Goal: Information Seeking & Learning: Learn about a topic

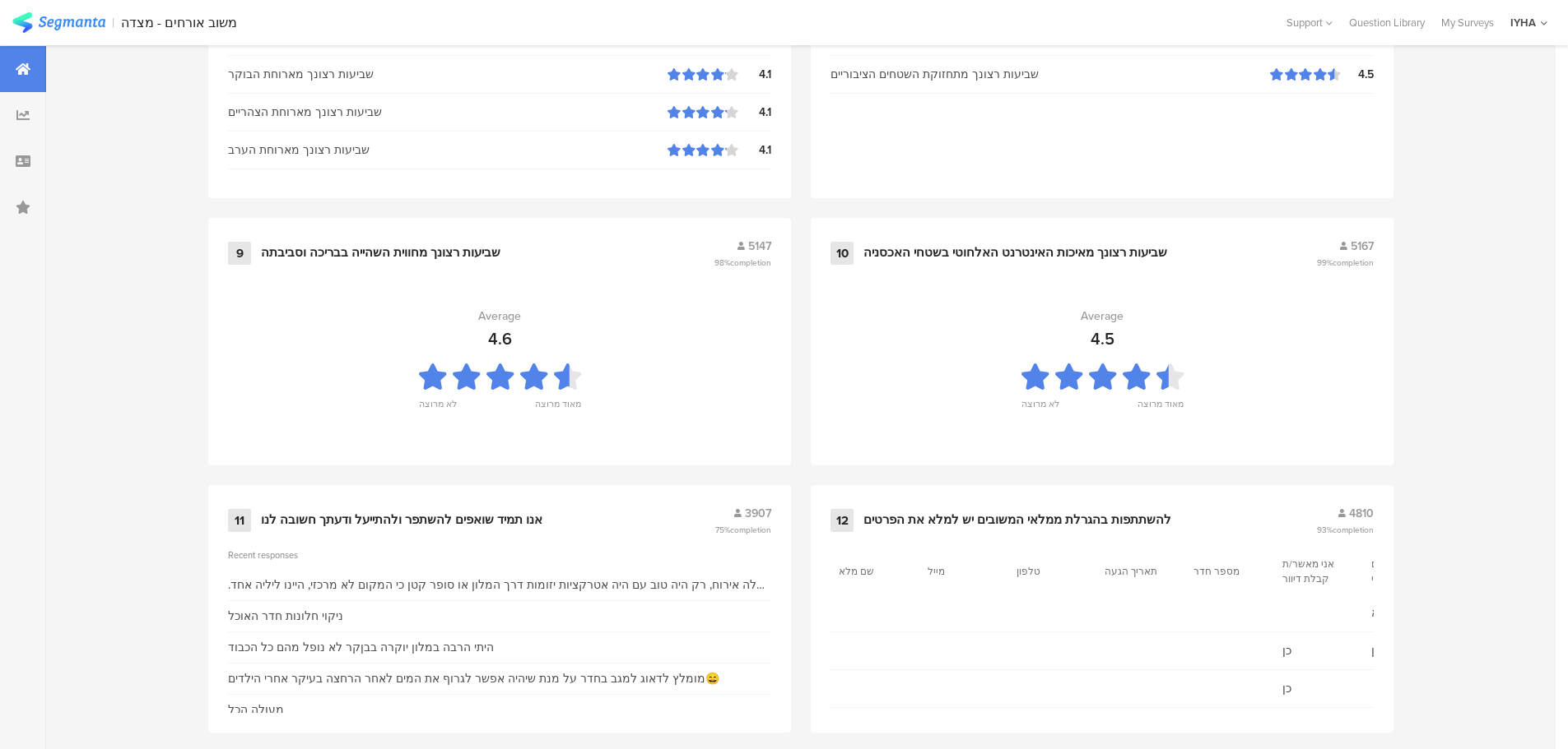
scroll to position [1663, 0]
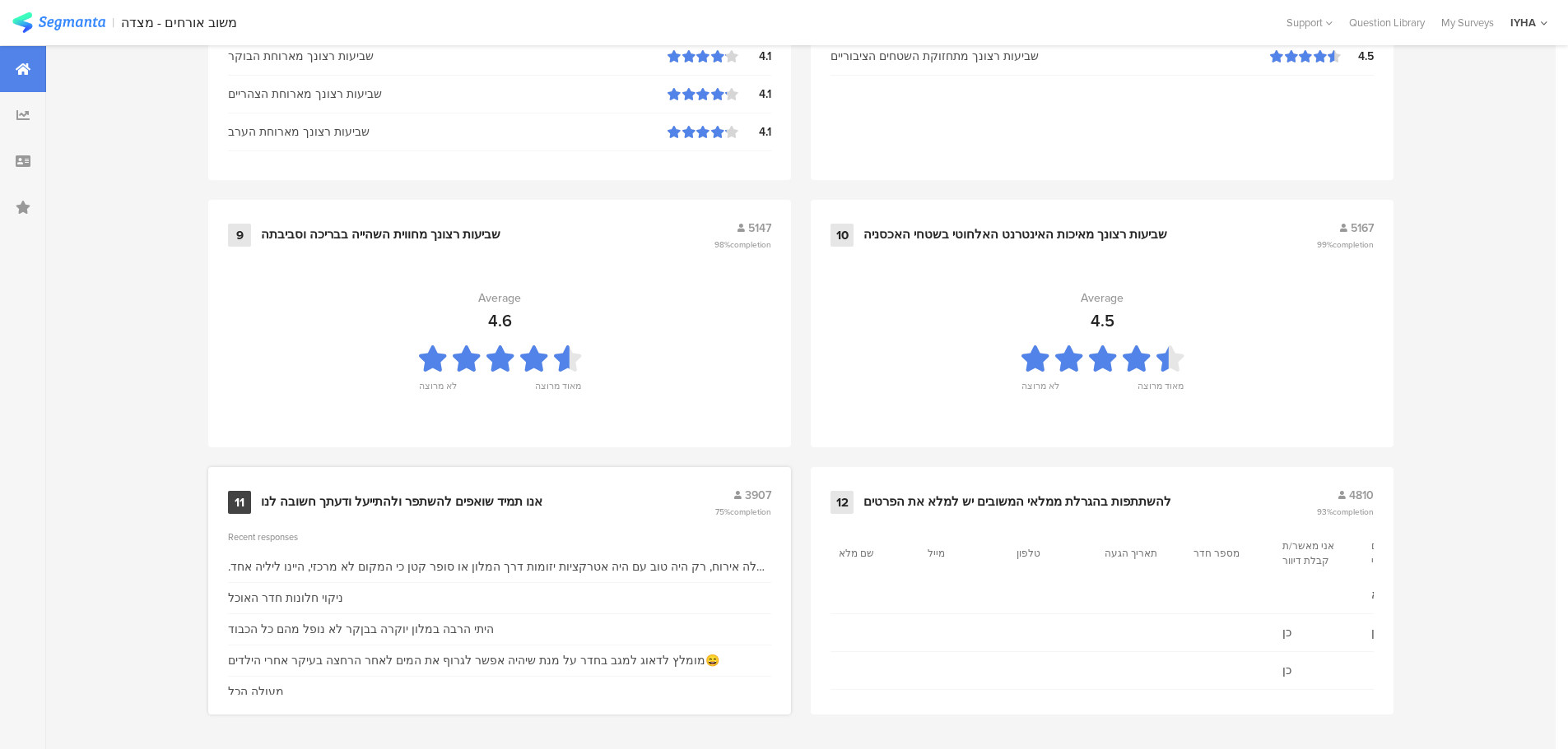
click at [467, 476] on div "11 אנו תמיד שואפים להשתפר ולהתייעל ודעתך חשובה לנו 3907 75% completion Recent r…" at bounding box center [499, 590] width 583 height 248
click at [466, 492] on div "11 אנו תמיד שואפים להשתפר ולהתייעל ודעתך חשובה לנו 3907 75% completion" at bounding box center [499, 502] width 544 height 31
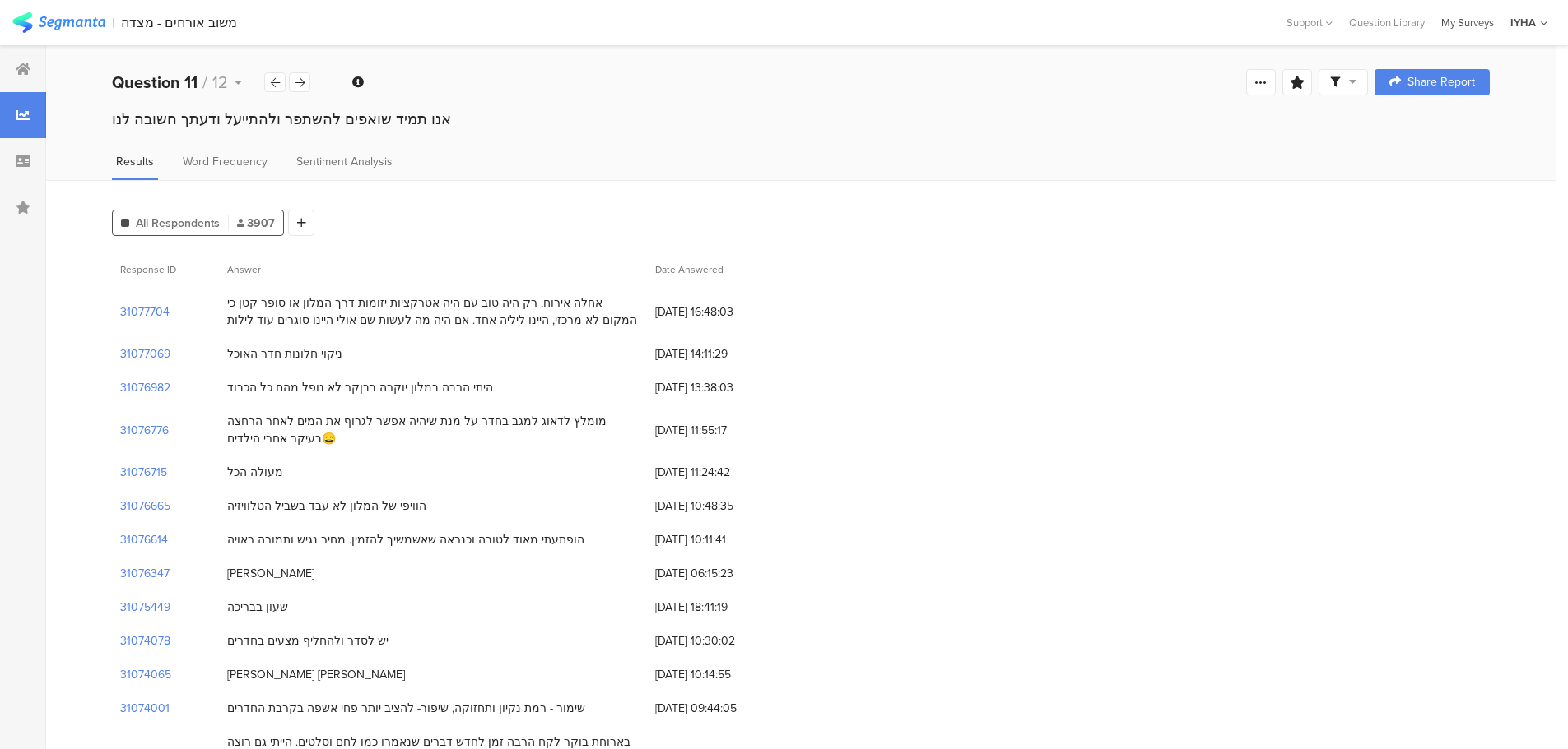
click at [1470, 24] on div "My Surveys" at bounding box center [1467, 23] width 70 height 16
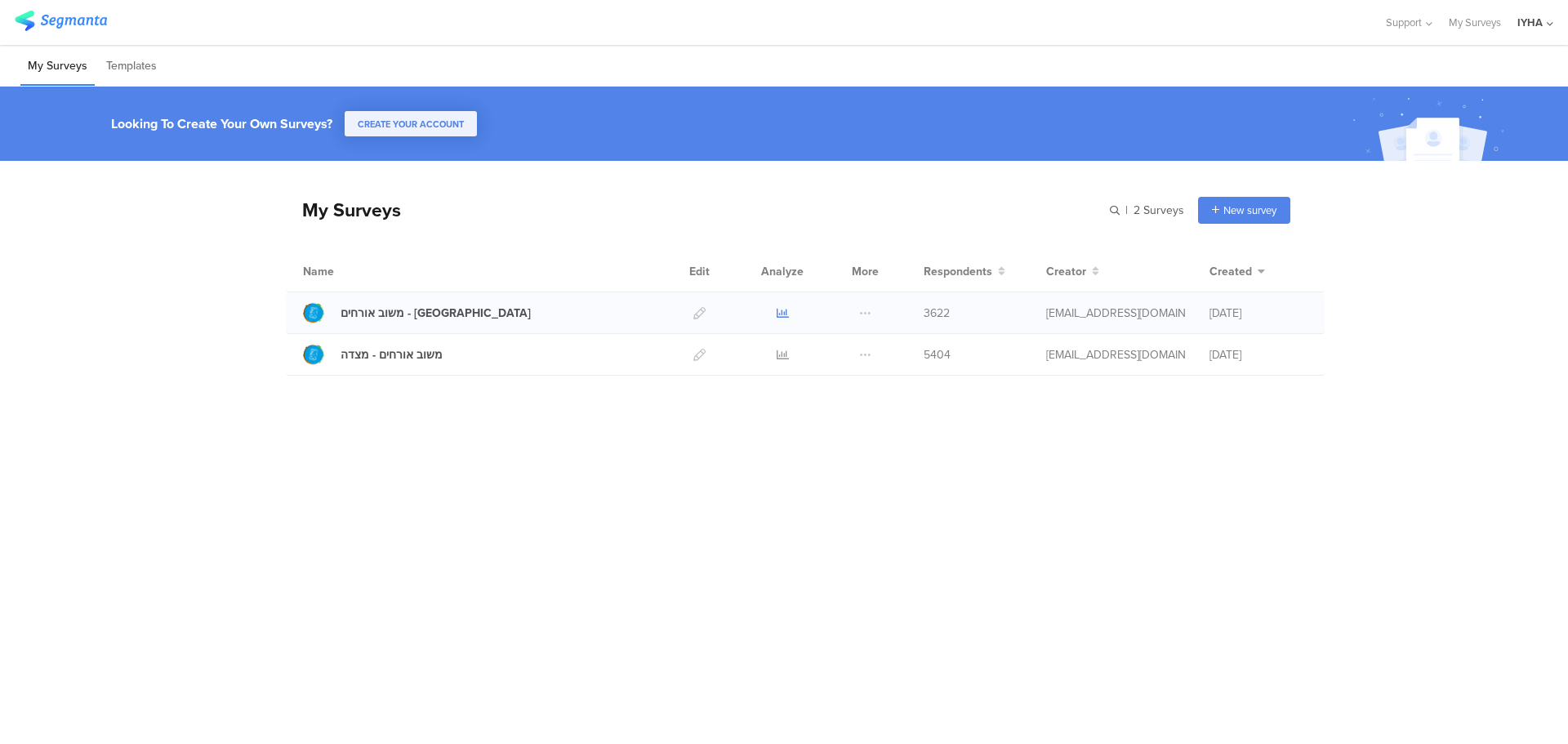
click at [778, 311] on icon at bounding box center [783, 313] width 13 height 13
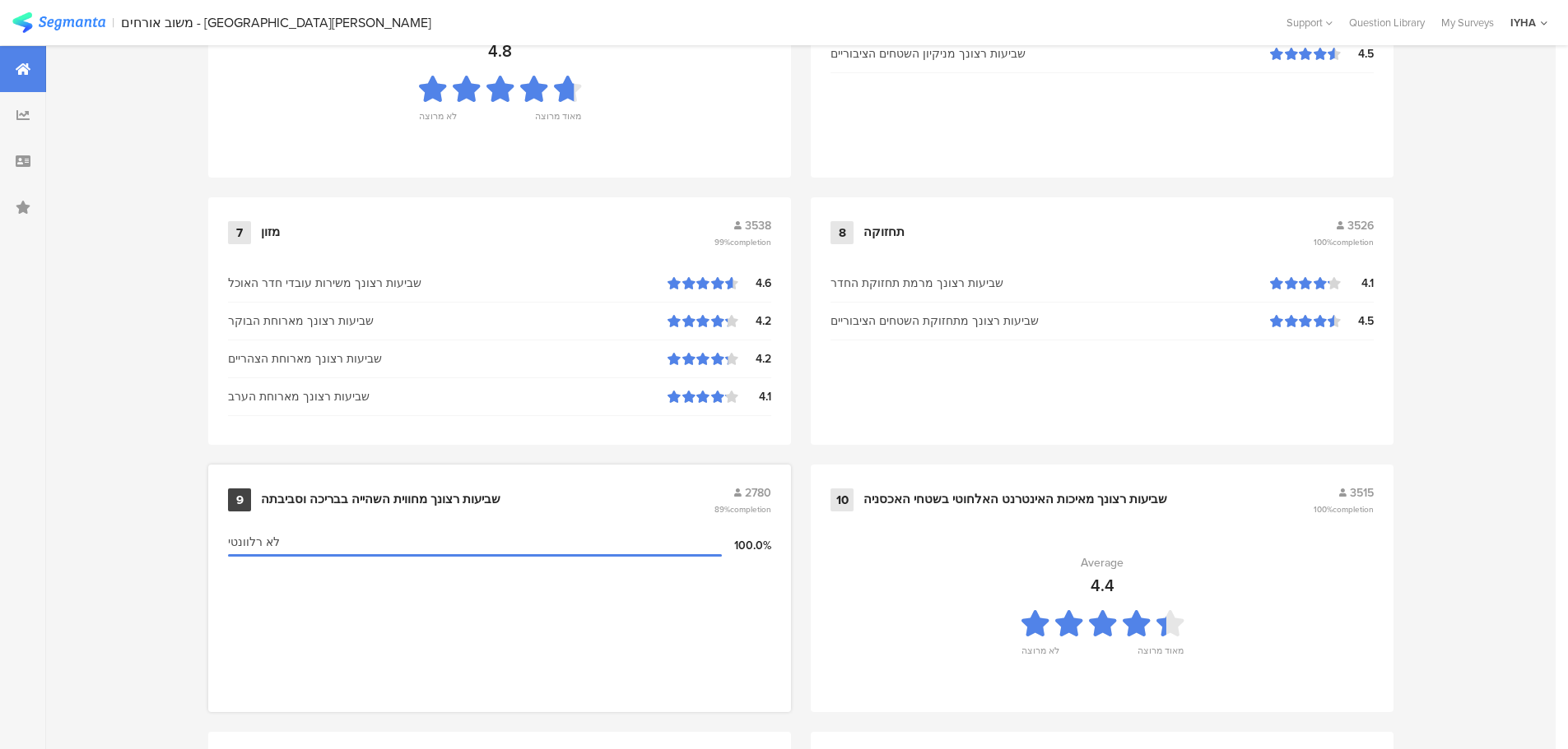
scroll to position [1663, 0]
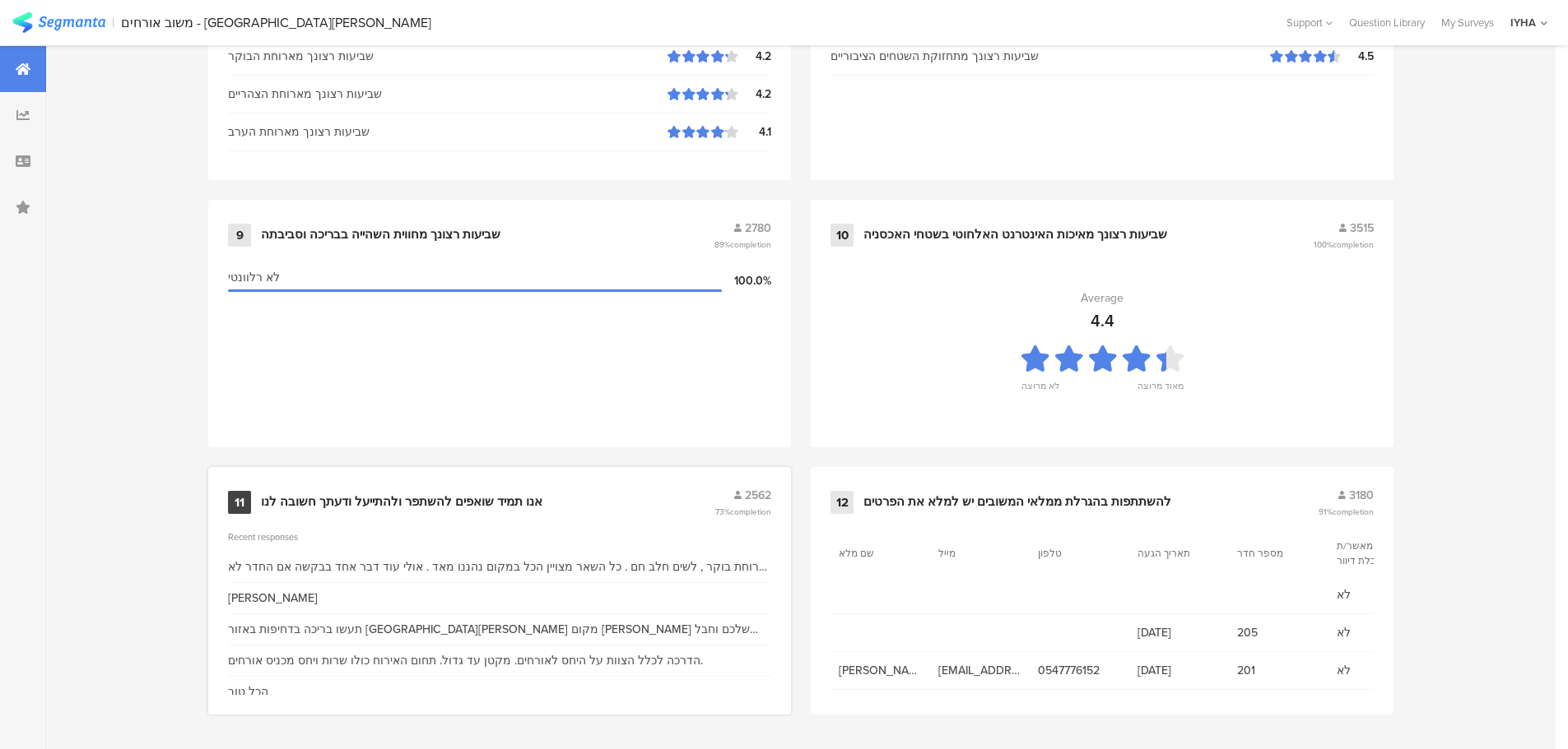
click at [446, 499] on div "אנו תמיד שואפים להשתפר ולהתייעל ודעתך חשובה לנו" at bounding box center [401, 502] width 281 height 17
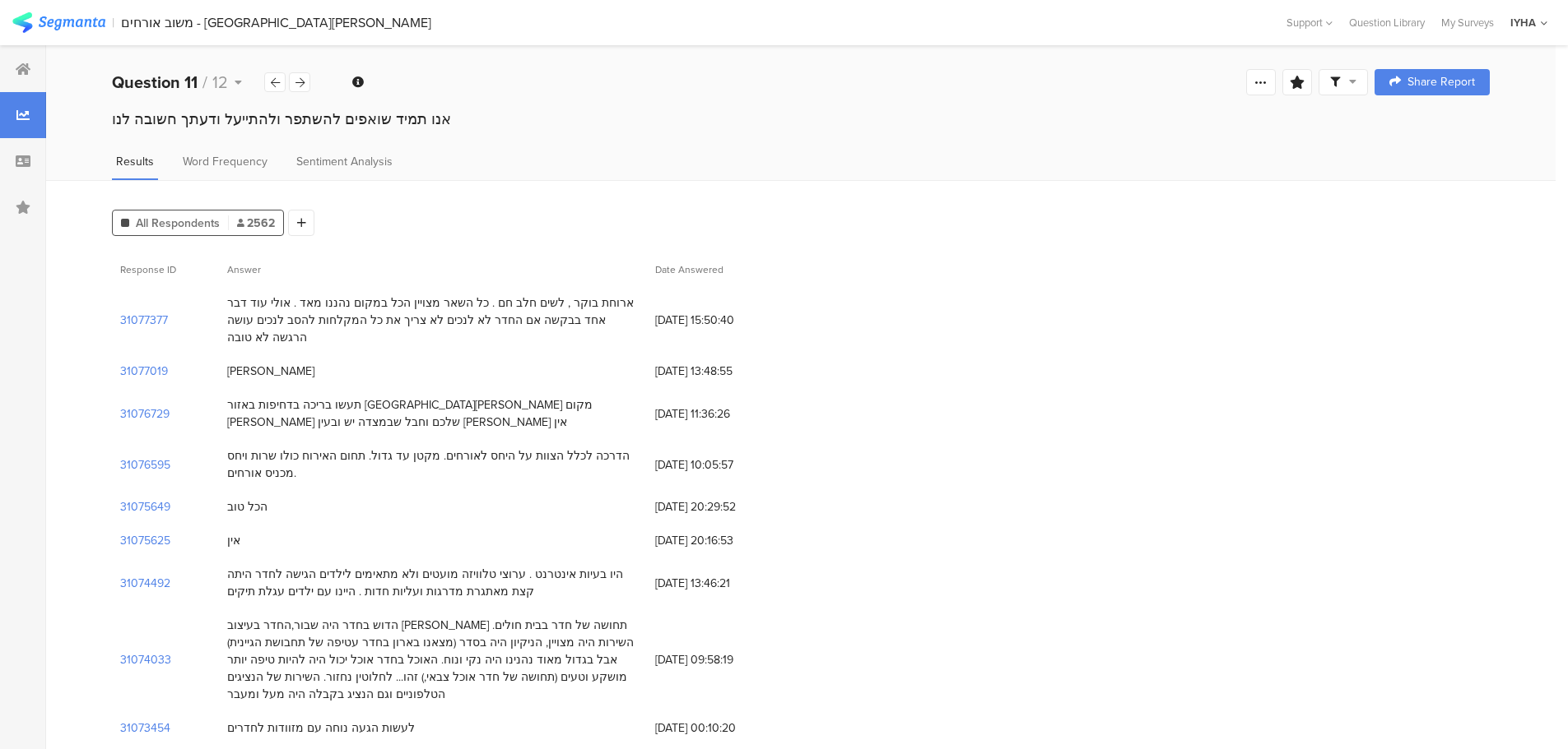
click at [1402, 569] on div "31074492 היו בעיות אינטרנט . ערוצי טלוויזה מועטים ולא מתאימים לילדים הגישה לחדר…" at bounding box center [800, 584] width 1377 height 51
